Goal: Task Accomplishment & Management: Manage account settings

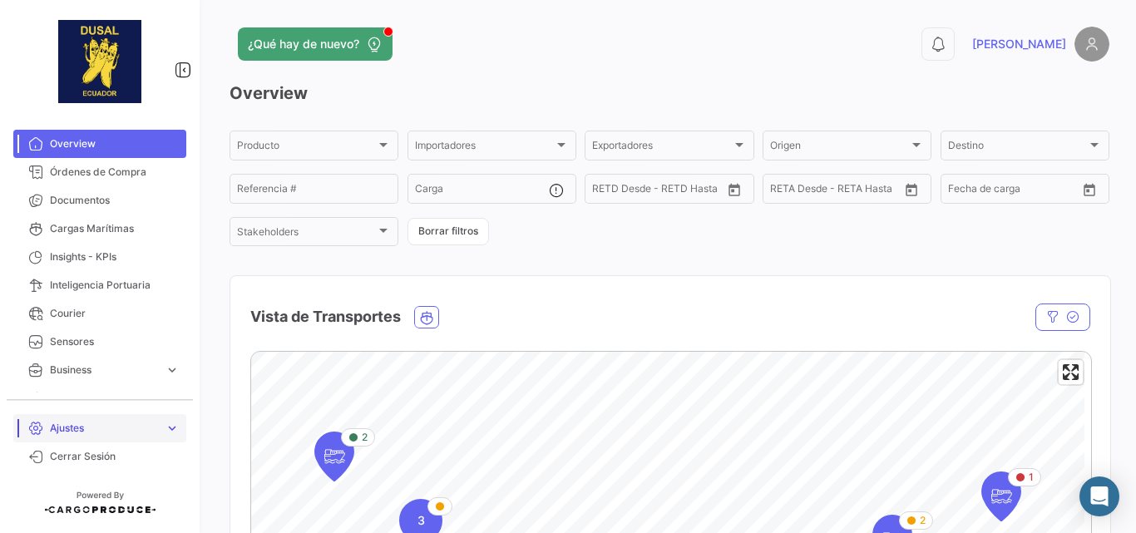
click at [95, 418] on link "Ajustes expand_more" at bounding box center [99, 428] width 173 height 28
click at [84, 397] on span "Usuarios" at bounding box center [64, 393] width 42 height 15
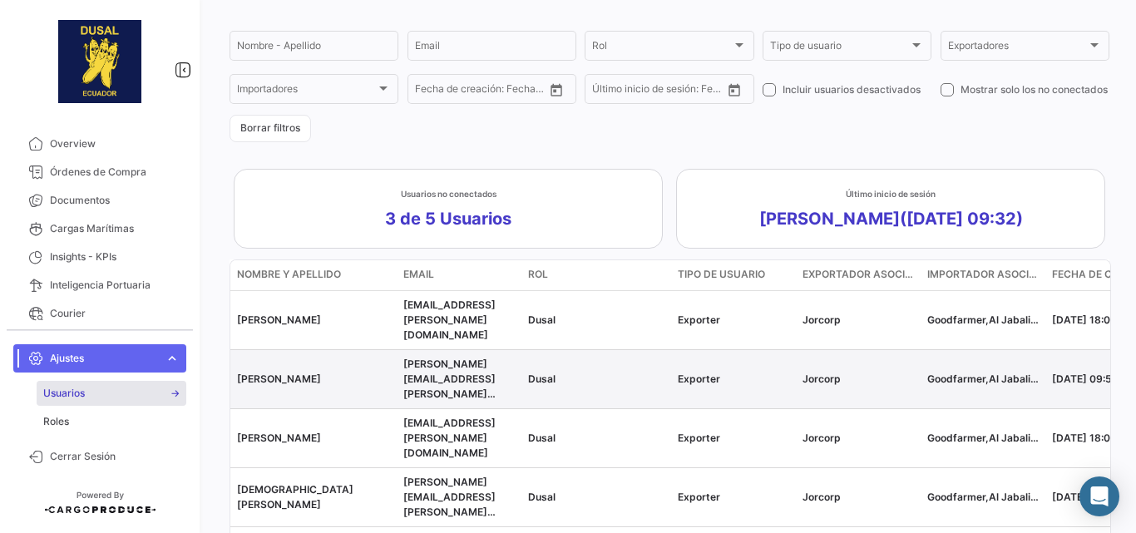
scroll to position [178, 0]
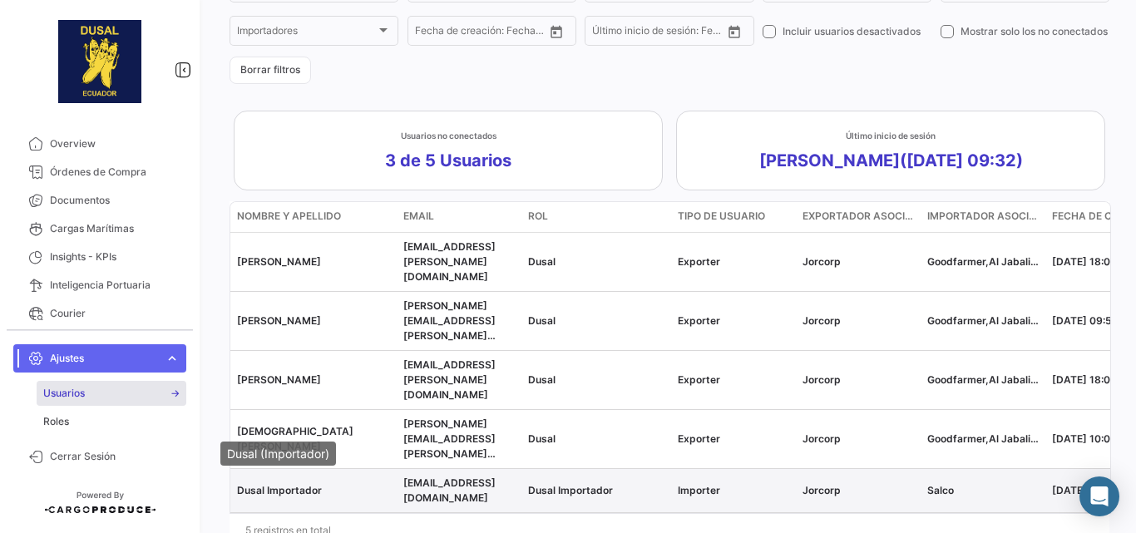
click at [289, 484] on span "Dusal Importador" at bounding box center [279, 490] width 85 height 12
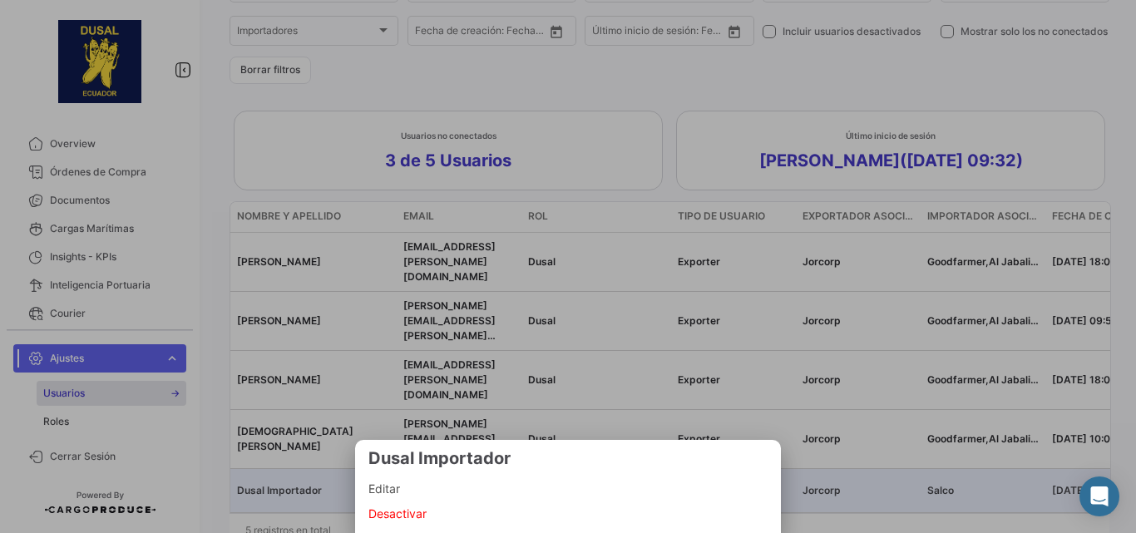
click at [405, 485] on span "Editar" at bounding box center [567, 489] width 399 height 20
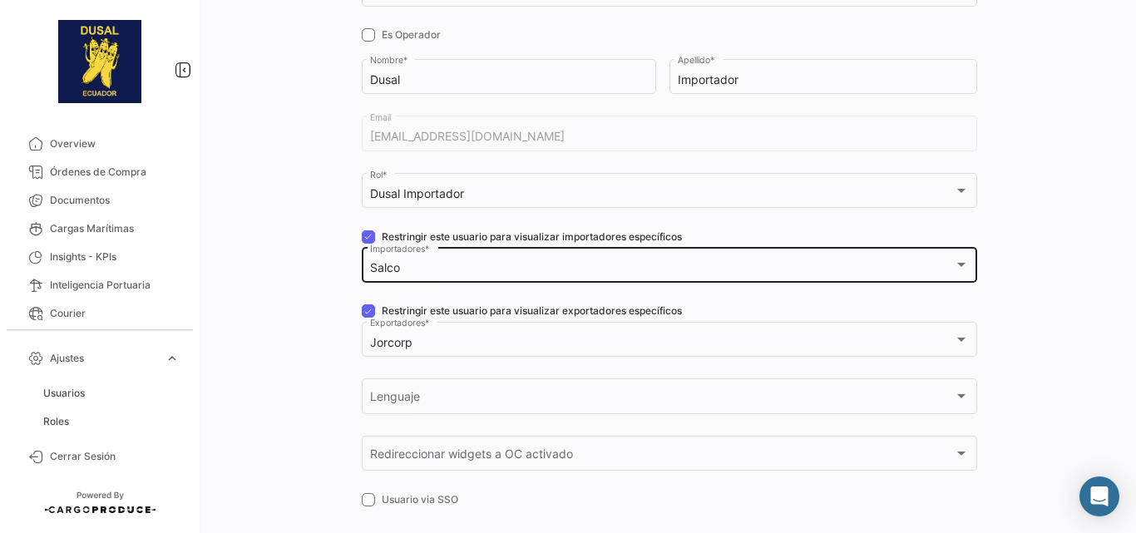
scroll to position [222, 0]
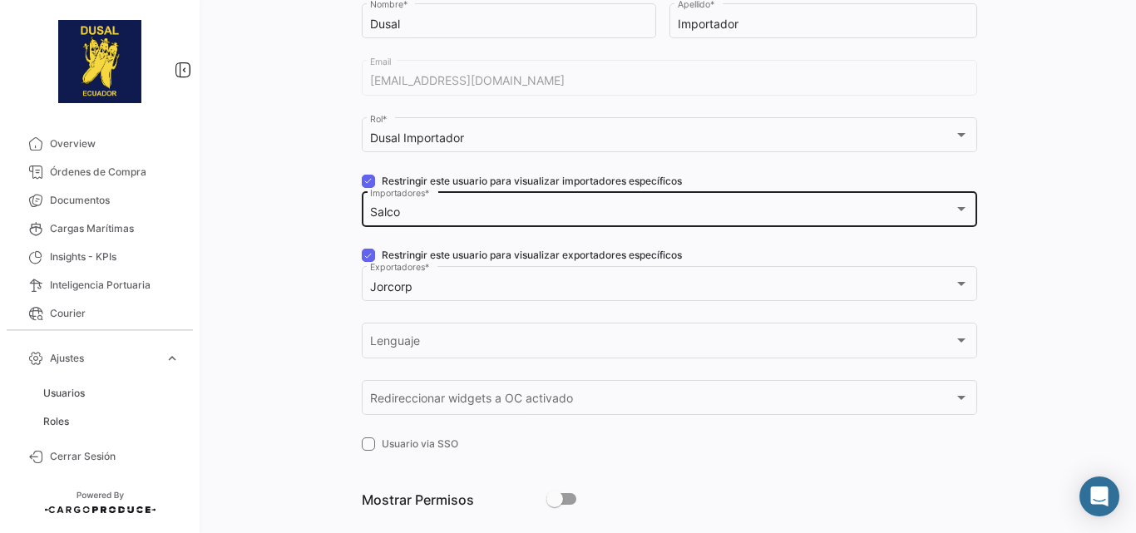
click at [954, 203] on div at bounding box center [961, 209] width 15 height 13
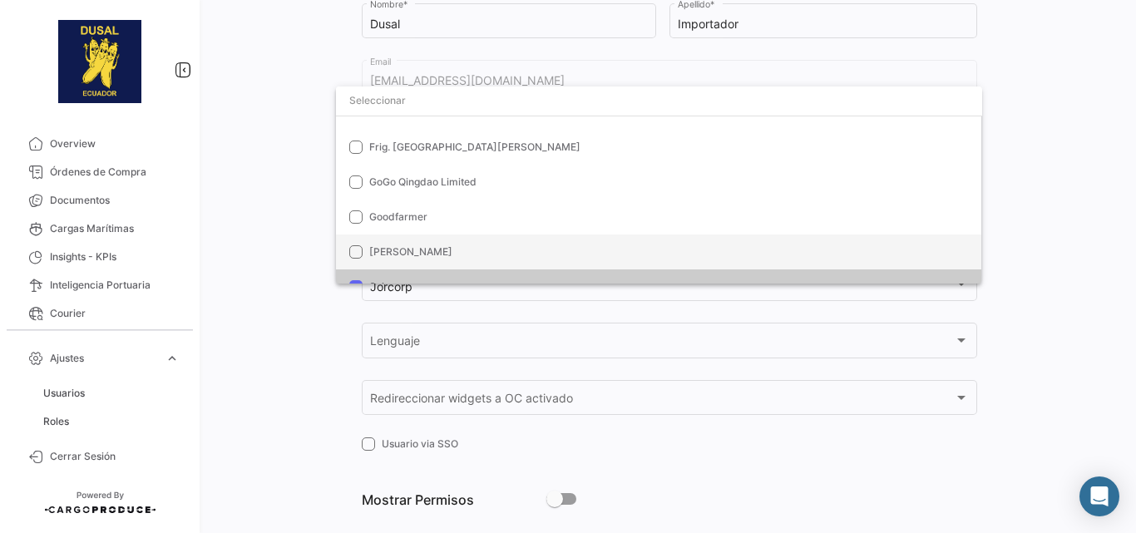
scroll to position [111, 0]
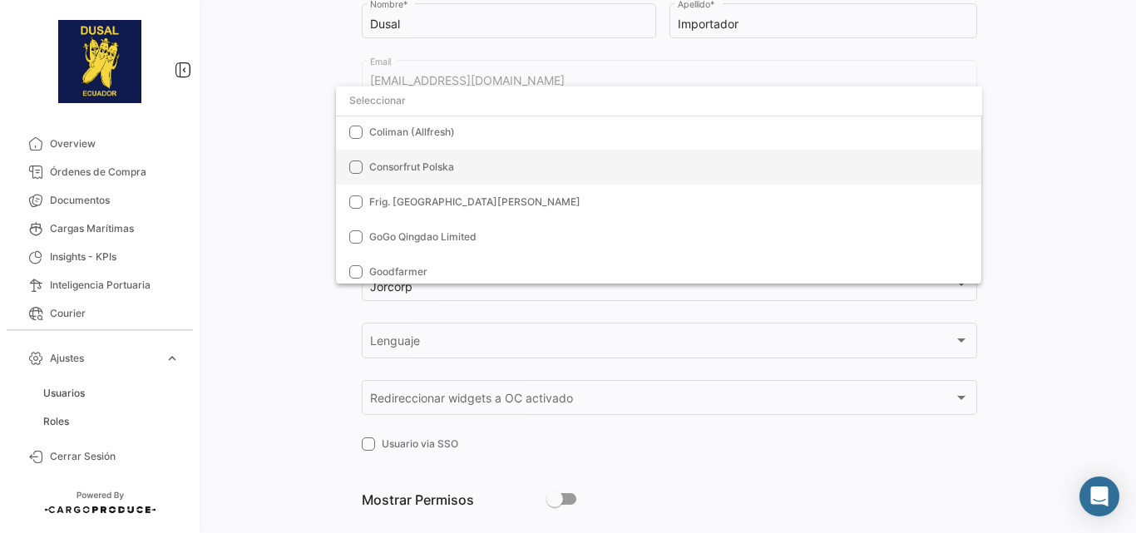
click at [356, 167] on mat-pseudo-checkbox at bounding box center [355, 166] width 13 height 13
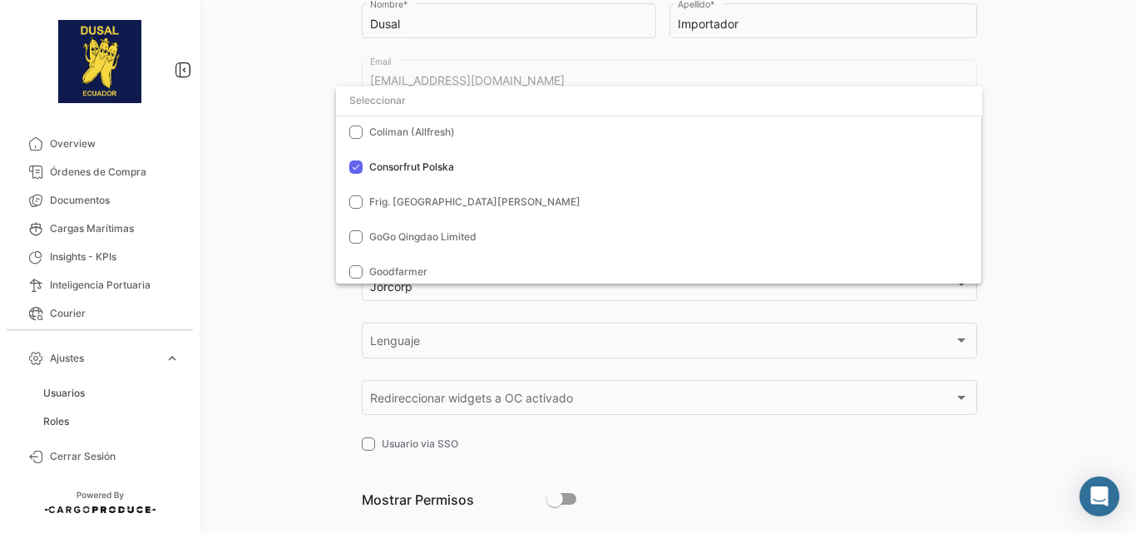
click at [293, 152] on div at bounding box center [568, 266] width 1136 height 533
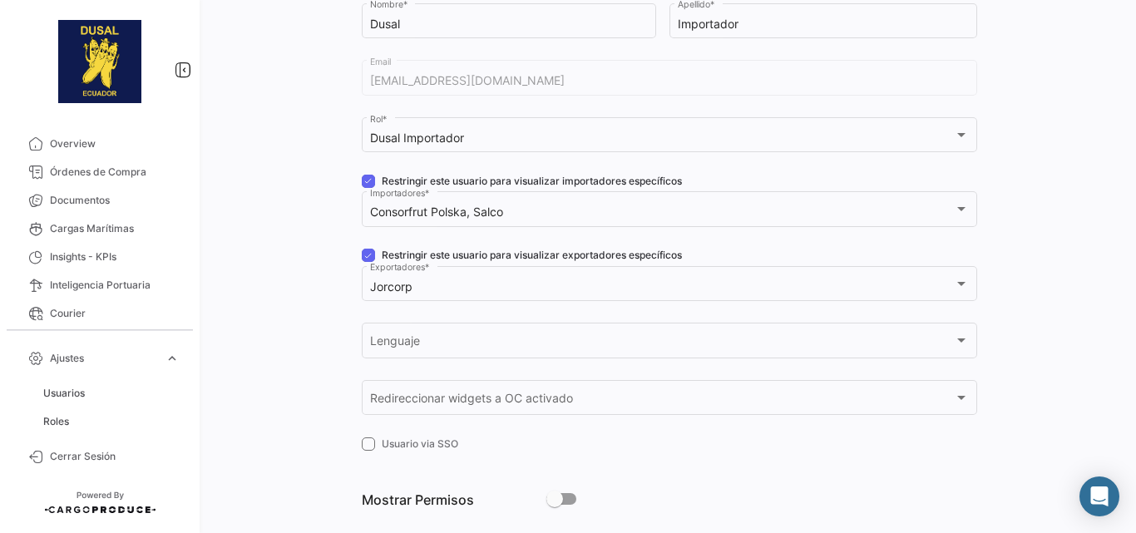
scroll to position [0, 0]
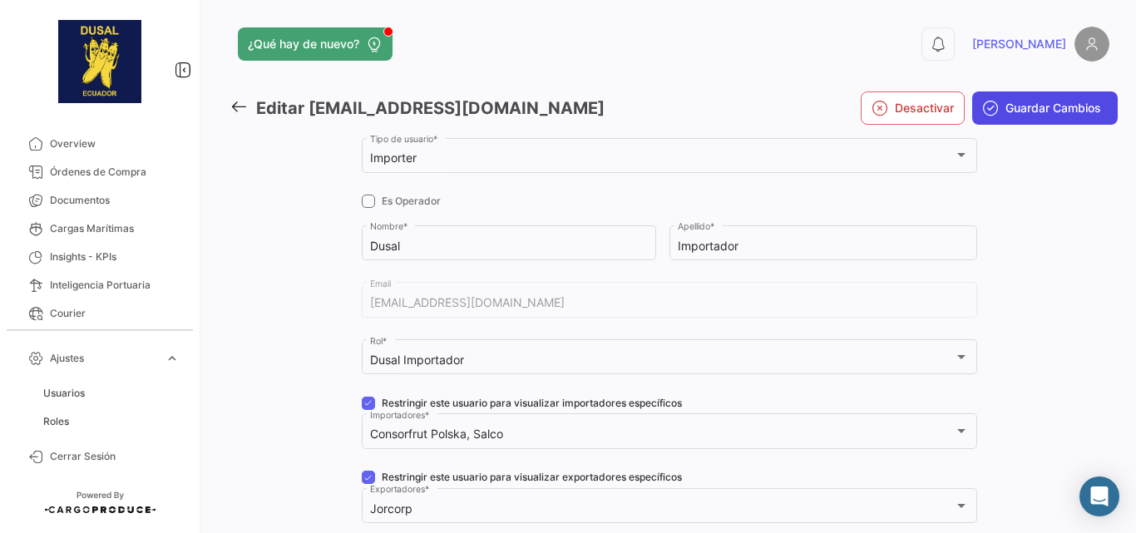
click at [1042, 101] on span "Guardar Cambios" at bounding box center [1053, 108] width 96 height 17
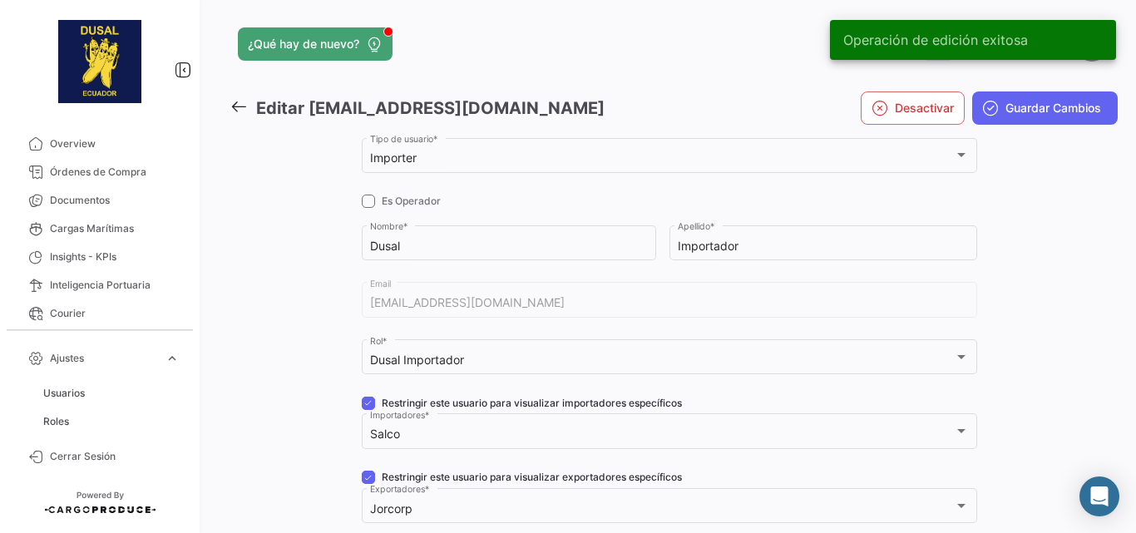
click at [234, 108] on icon at bounding box center [238, 106] width 18 height 18
